Goal: Transaction & Acquisition: Obtain resource

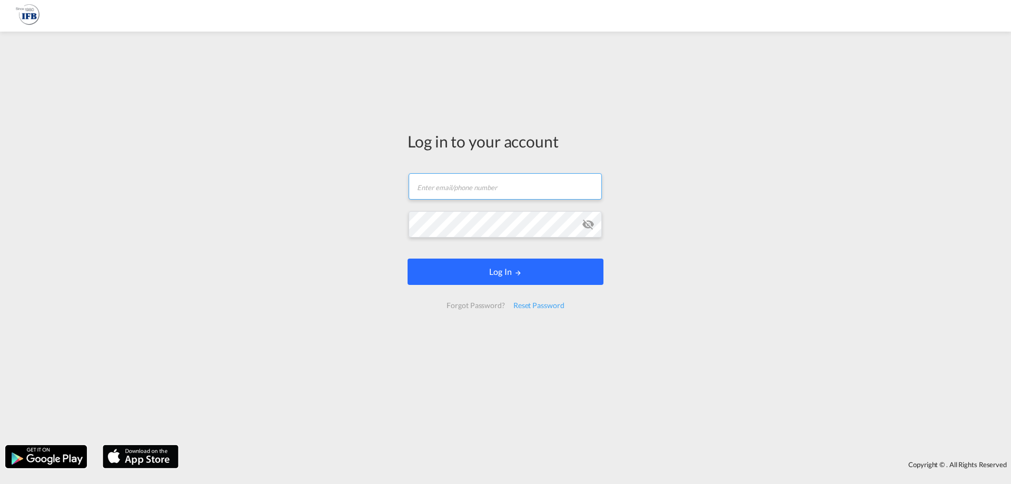
type input "[PERSON_NAME][EMAIL_ADDRESS][DOMAIN_NAME]"
click at [533, 278] on button "Log In" at bounding box center [506, 272] width 196 height 26
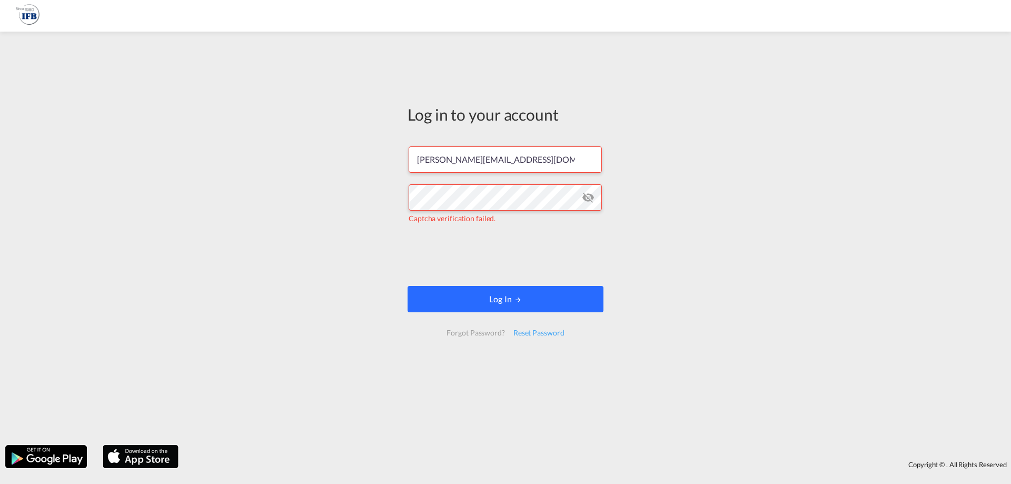
click at [488, 295] on button "Log In" at bounding box center [506, 299] width 196 height 26
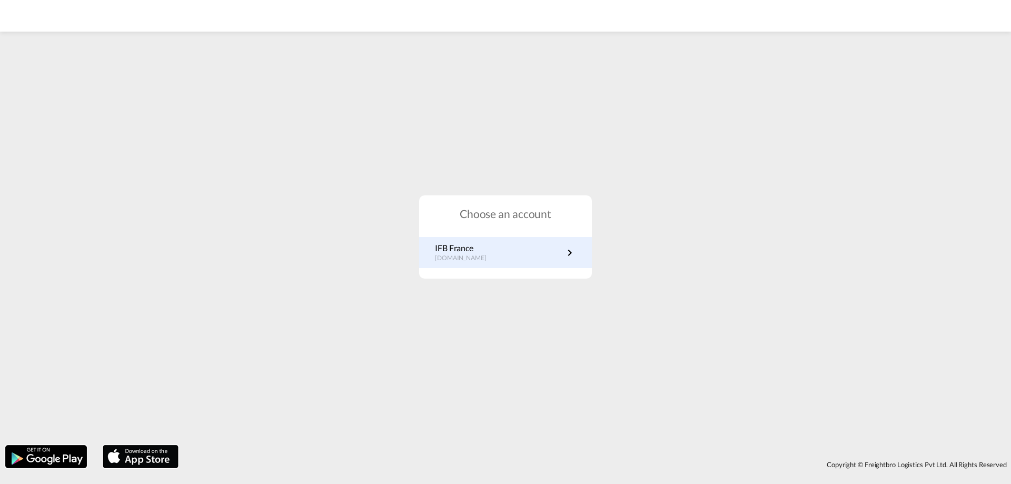
click at [462, 249] on p "IFB France" at bounding box center [466, 248] width 62 height 12
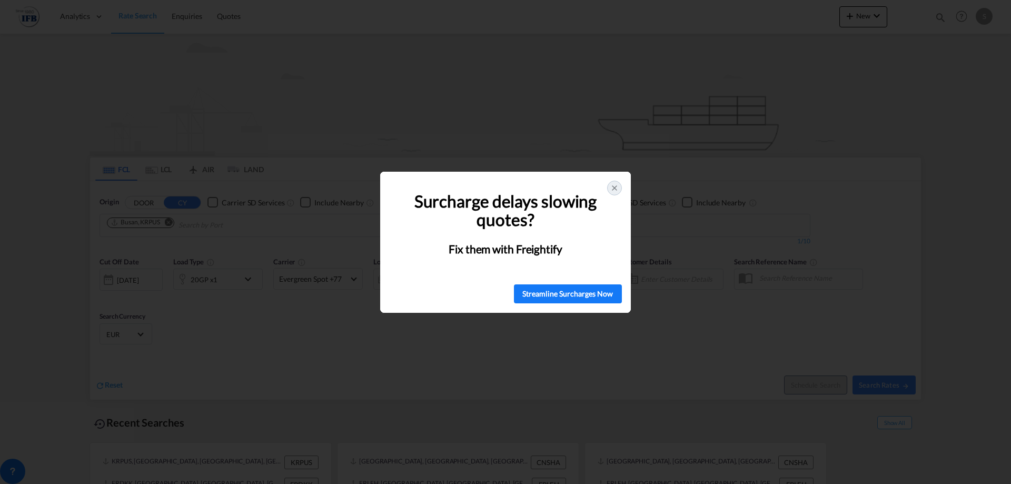
click at [621, 186] on div at bounding box center [614, 188] width 15 height 15
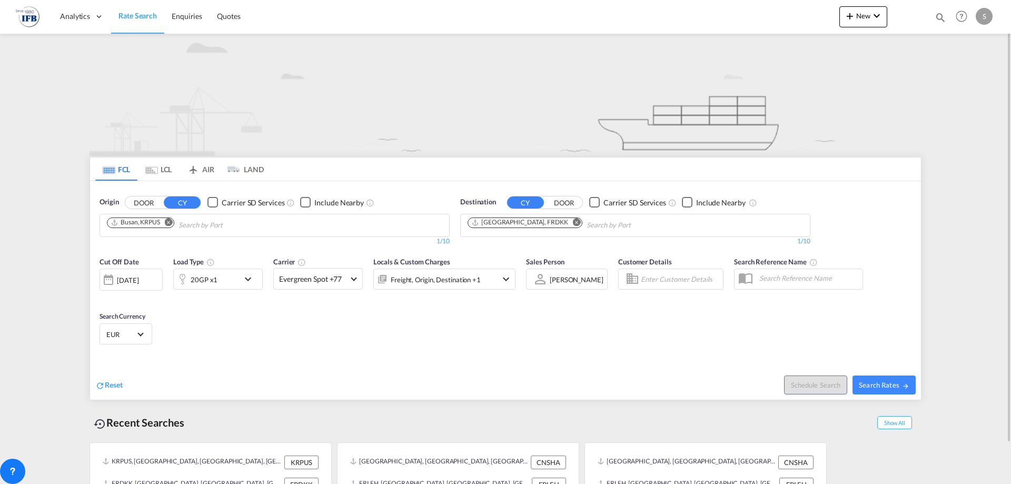
click at [173, 221] on md-icon "Remove" at bounding box center [169, 222] width 8 height 8
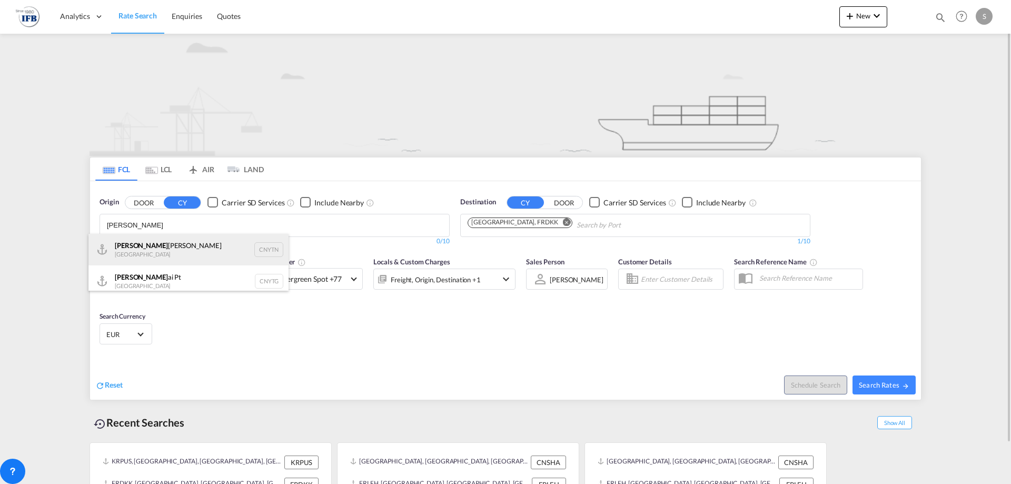
type input "YANT"
click at [145, 252] on div "Yant ian Pt China CNYTN" at bounding box center [188, 250] width 200 height 32
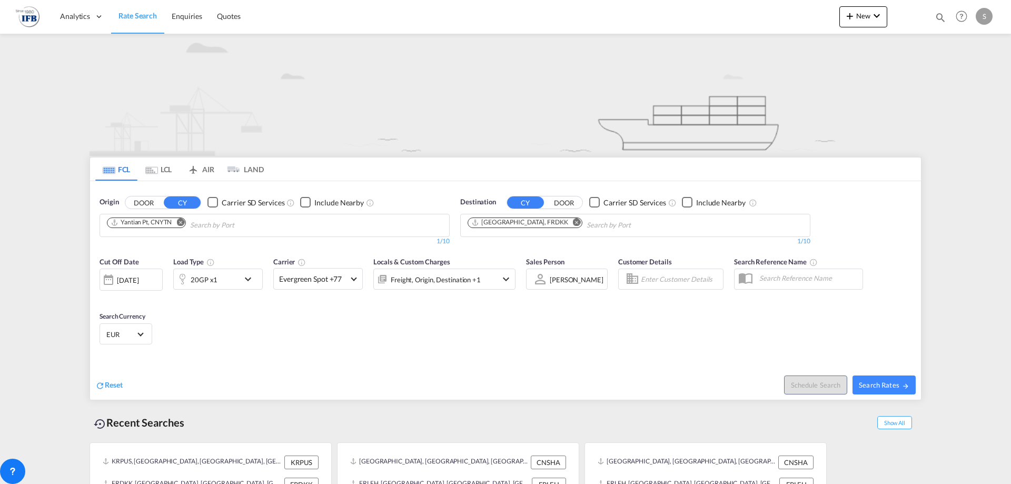
click at [573, 224] on md-icon "Remove" at bounding box center [577, 222] width 8 height 8
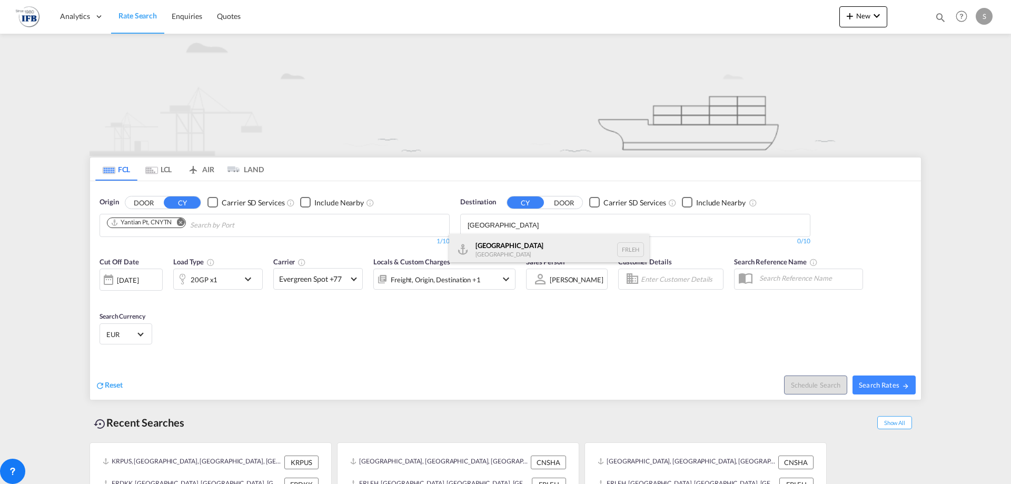
type input "LE HAVRE"
click at [528, 242] on div "Le Havre France FRLEH" at bounding box center [549, 250] width 200 height 32
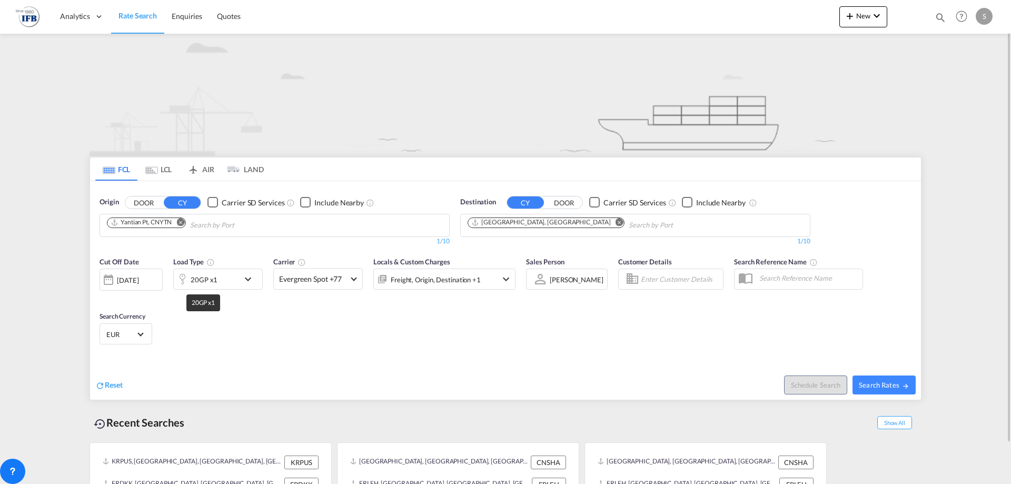
click at [215, 280] on div "20GP x1" at bounding box center [204, 279] width 27 height 15
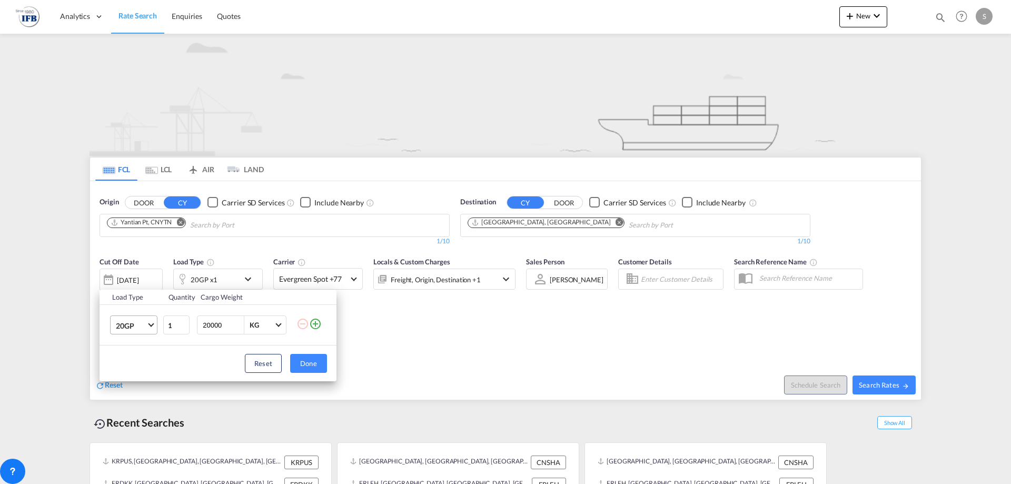
click at [140, 330] on span "20GP" at bounding box center [131, 326] width 31 height 11
click at [134, 373] on div "40HC" at bounding box center [125, 376] width 19 height 11
click at [407, 352] on div "Load Type Quantity Cargo Weight 40HC 1 20000 KG KG Load type addition is restri…" at bounding box center [505, 242] width 1011 height 484
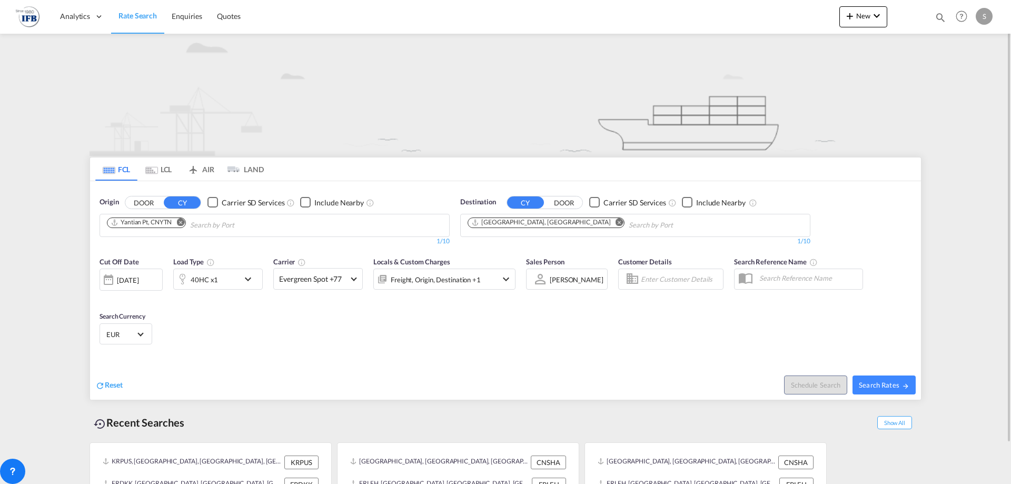
click at [124, 282] on div "13 Aug 2025" at bounding box center [128, 279] width 22 height 9
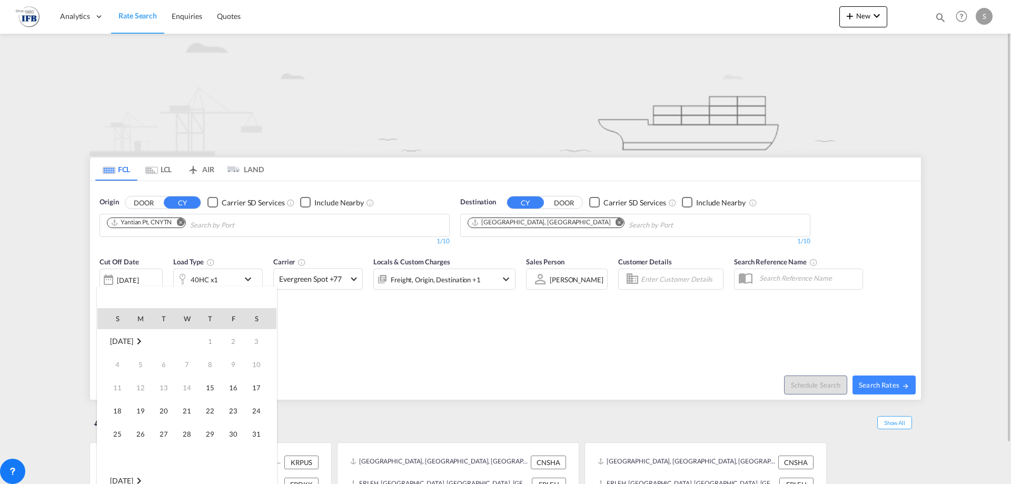
scroll to position [419, 0]
click at [213, 438] on span "28" at bounding box center [210, 433] width 21 height 21
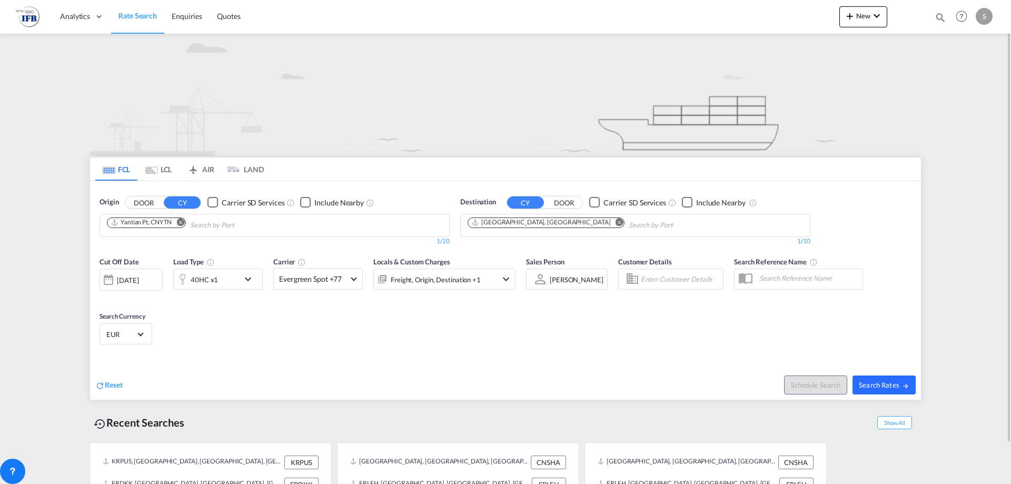
click at [896, 384] on span "Search Rates" at bounding box center [884, 385] width 51 height 8
type input "CNYTN to FRLEH / 28 Aug 2025"
